Goal: Task Accomplishment & Management: Use online tool/utility

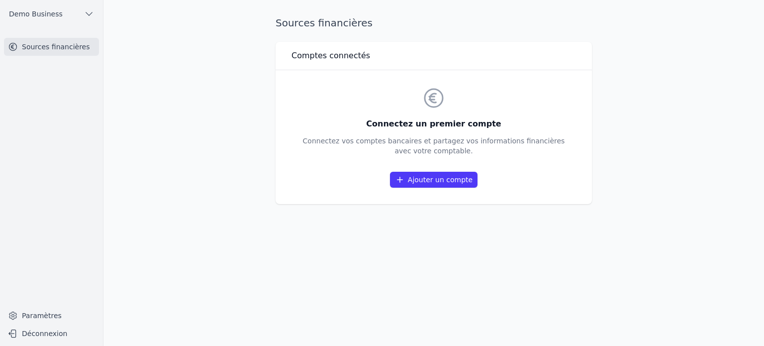
drag, startPoint x: 292, startPoint y: 51, endPoint x: 535, endPoint y: 182, distance: 276.3
click at [535, 182] on div "Comptes connectés Connectez un premier compte Connectez vos comptes bancaires e…" at bounding box center [433, 123] width 316 height 162
click at [553, 224] on div "Sources financières Comptes connectés Connectez un premier compte Connectez vos…" at bounding box center [434, 173] width 348 height 314
click at [442, 180] on link "Ajouter un compte" at bounding box center [434, 180] width 88 height 16
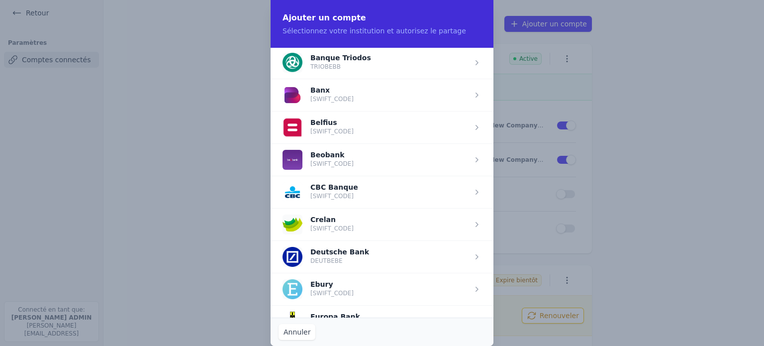
scroll to position [325, 0]
click at [345, 129] on span "button" at bounding box center [381, 128] width 223 height 32
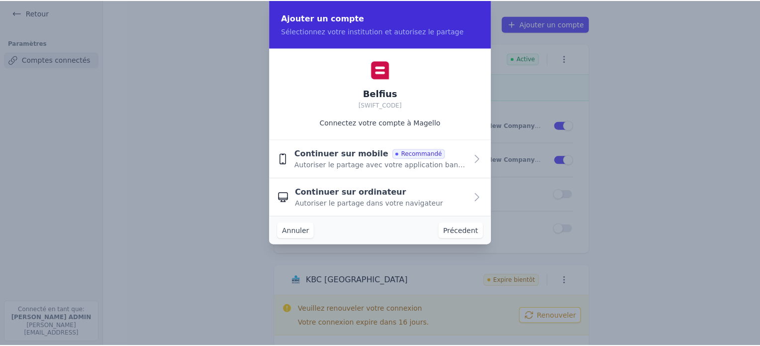
scroll to position [0, 0]
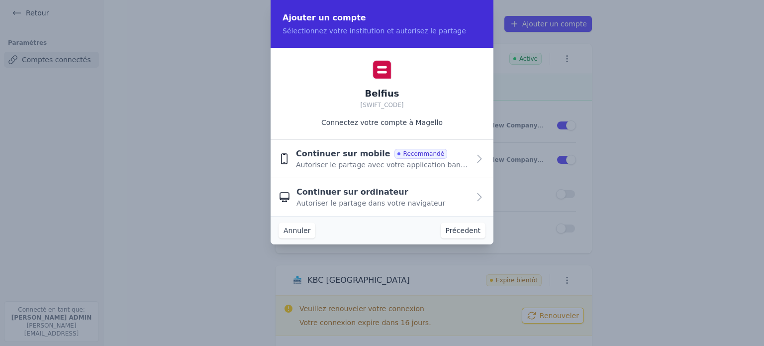
click at [345, 161] on span "Autoriser le partage avec votre application bancaire" at bounding box center [383, 165] width 174 height 10
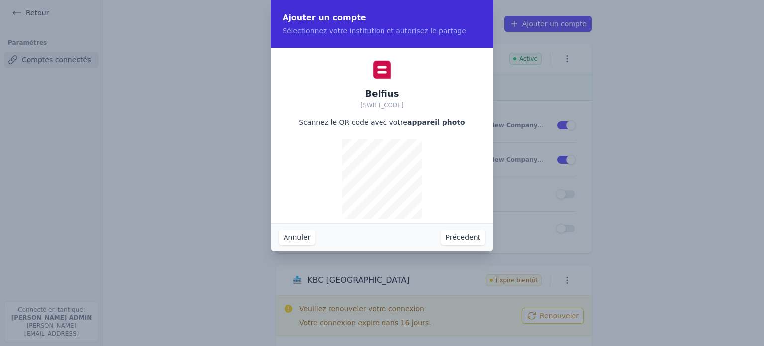
click at [457, 240] on button "Précedent" at bounding box center [462, 237] width 45 height 16
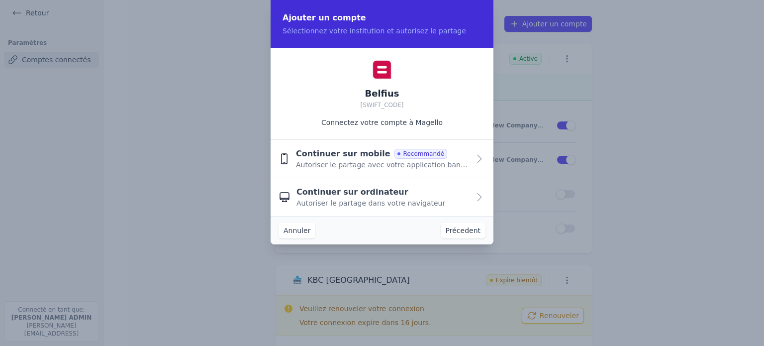
click at [457, 240] on div "Annuler Précedent" at bounding box center [381, 230] width 223 height 28
click at [365, 200] on span "Autoriser le partage dans votre navigateur" at bounding box center [370, 203] width 149 height 10
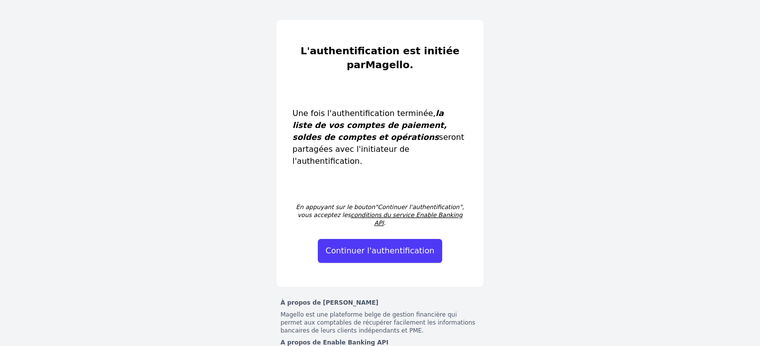
click at [370, 239] on button "Continuer l'authentification" at bounding box center [380, 251] width 125 height 24
